Goal: Find specific page/section

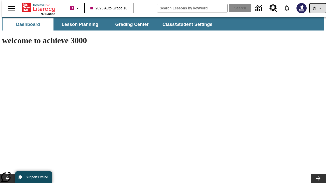
click at [317, 8] on icon "Profile/Settings" at bounding box center [320, 8] width 6 height 6
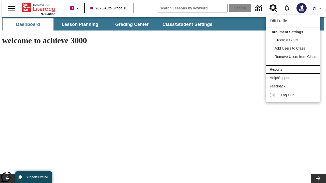
click at [293, 69] on div "Reports" at bounding box center [292, 69] width 46 height 5
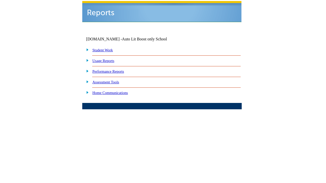
click at [113, 69] on link "Performance Reports" at bounding box center [108, 71] width 32 height 4
